Goal: Navigation & Orientation: Find specific page/section

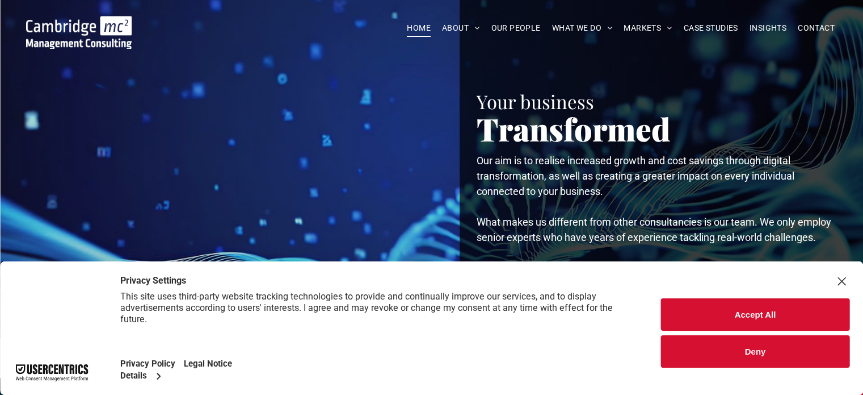
click at [851, 281] on div "Accept All Deny" at bounding box center [756, 327] width 216 height 133
click at [844, 282] on div "Close Layer" at bounding box center [842, 281] width 16 height 16
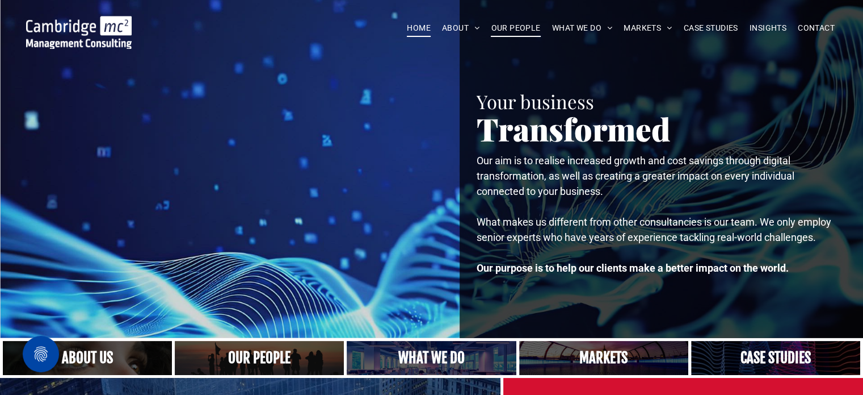
click at [532, 27] on span "OUR PEOPLE" at bounding box center [515, 28] width 49 height 18
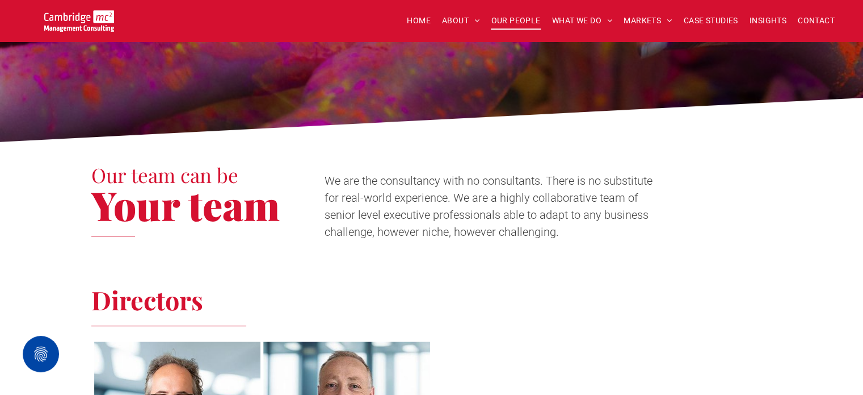
scroll to position [170, 0]
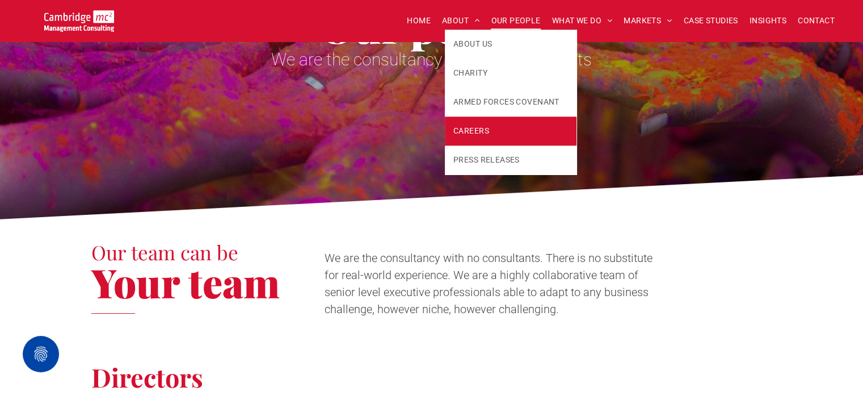
click at [484, 132] on span "CAREERS" at bounding box center [472, 131] width 36 height 12
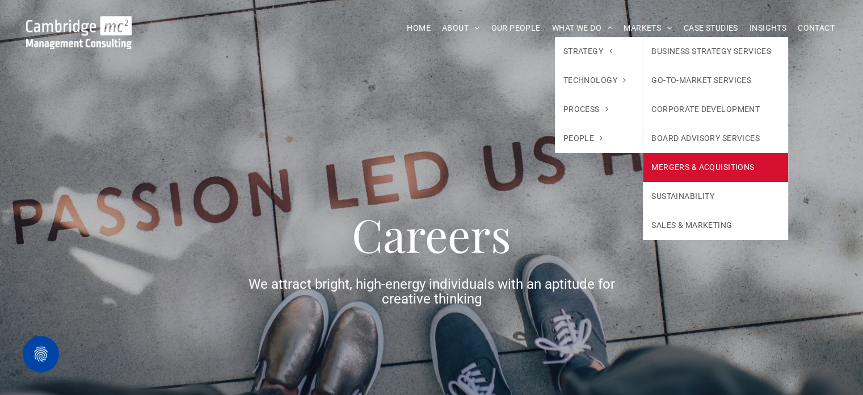
click at [683, 156] on link "MERGERS & ACQUISITIONS" at bounding box center [715, 167] width 145 height 29
